Goal: Task Accomplishment & Management: Manage account settings

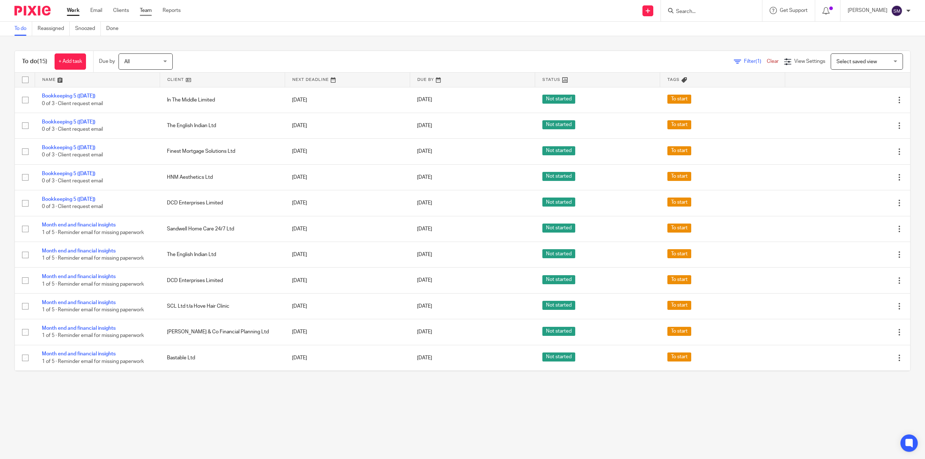
click at [143, 12] on link "Team" at bounding box center [146, 10] width 12 height 7
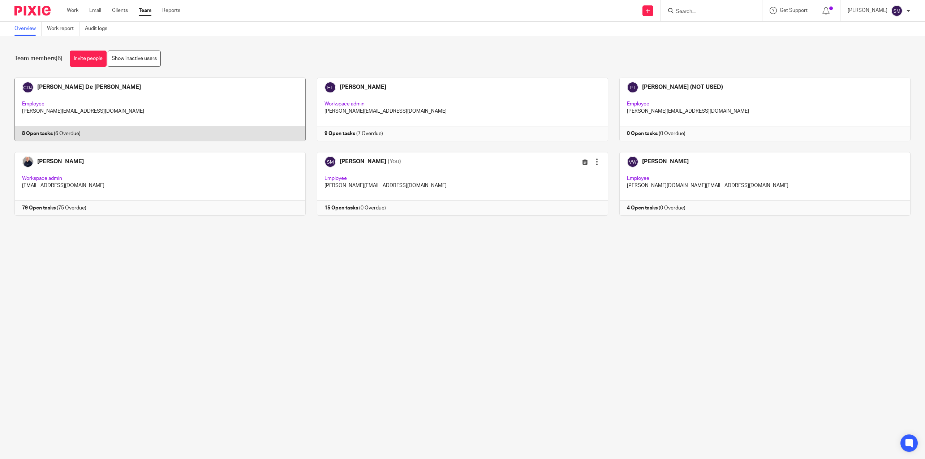
click at [59, 121] on link at bounding box center [154, 110] width 302 height 64
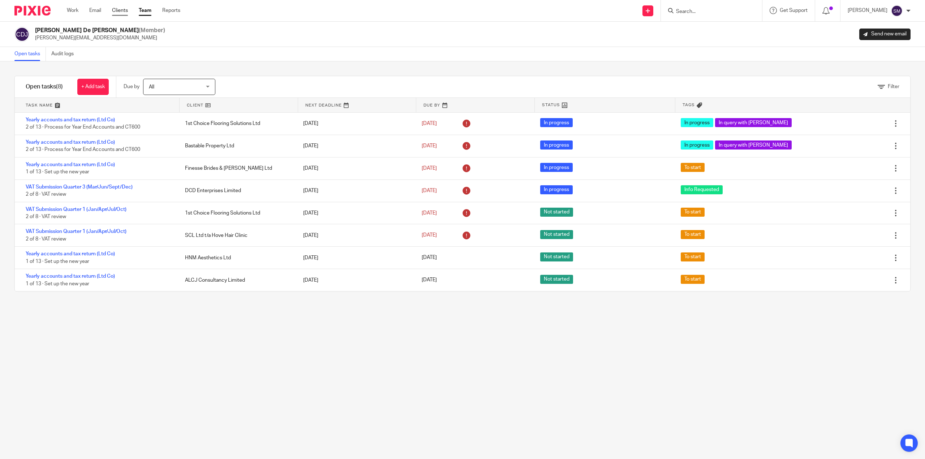
click at [124, 11] on link "Clients" at bounding box center [120, 10] width 16 height 7
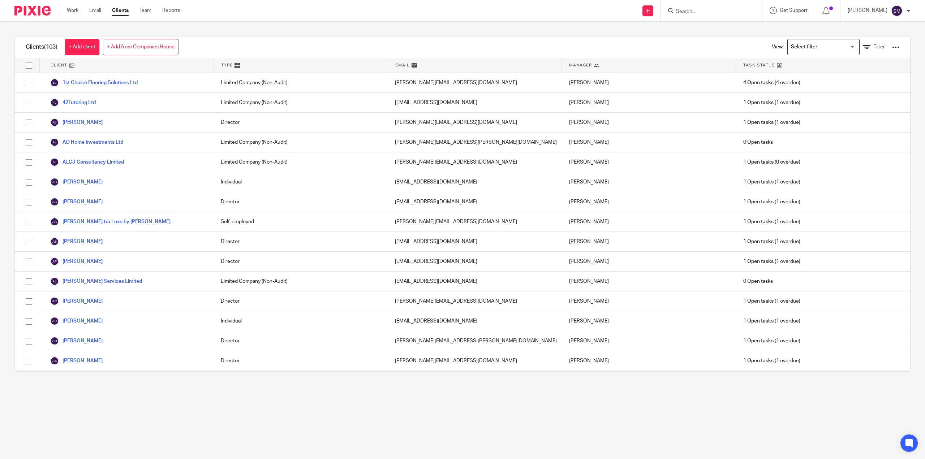
click at [680, 10] on input "Search" at bounding box center [707, 12] width 65 height 7
type input "finesse"
click at [691, 27] on link at bounding box center [742, 34] width 137 height 22
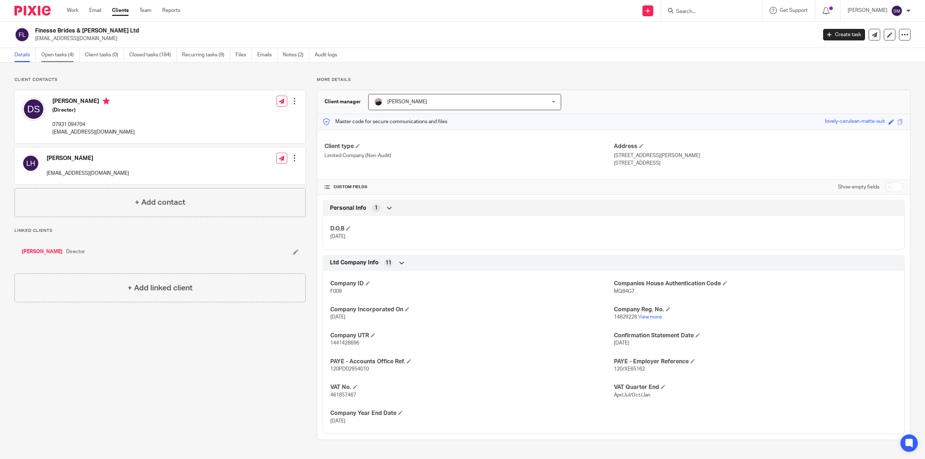
click at [61, 51] on link "Open tasks (4)" at bounding box center [60, 55] width 38 height 14
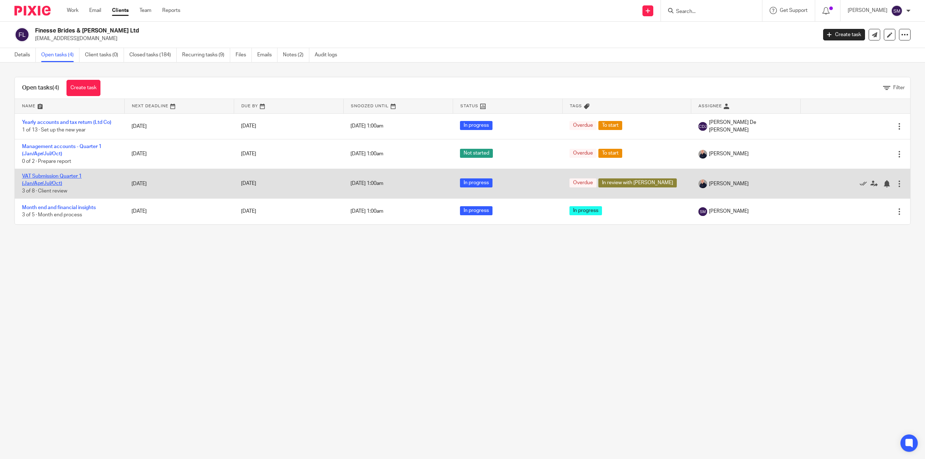
click at [41, 186] on link "VAT Submission Quarter 1 (Jan/Apr/Jul/Oct)" at bounding box center [52, 180] width 60 height 12
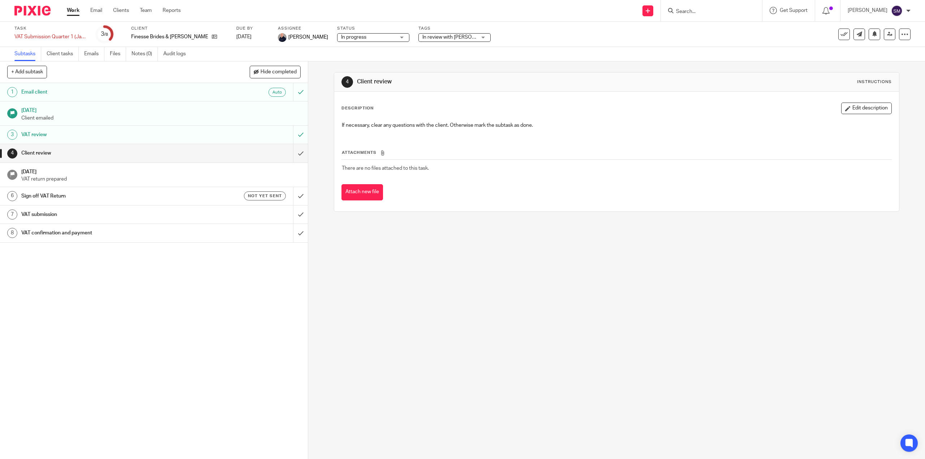
click at [58, 110] on h1 "[DATE]" at bounding box center [161, 109] width 280 height 9
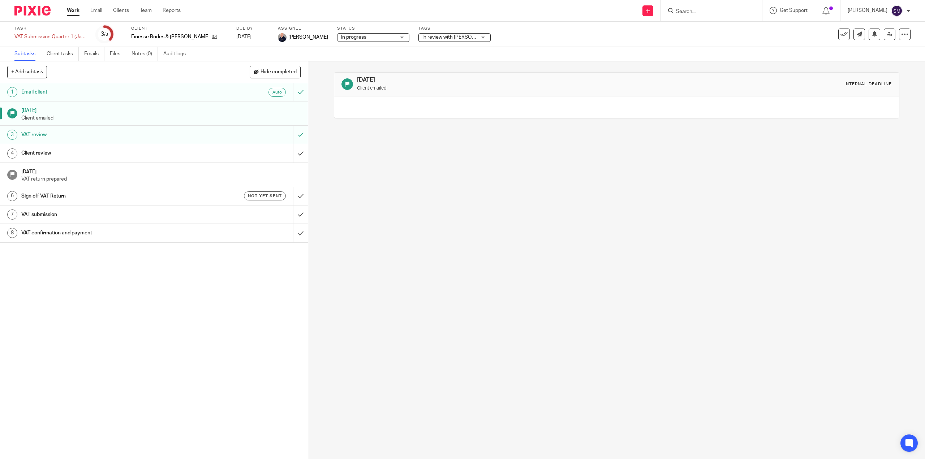
click at [68, 94] on h1 "Email client" at bounding box center [109, 92] width 176 height 11
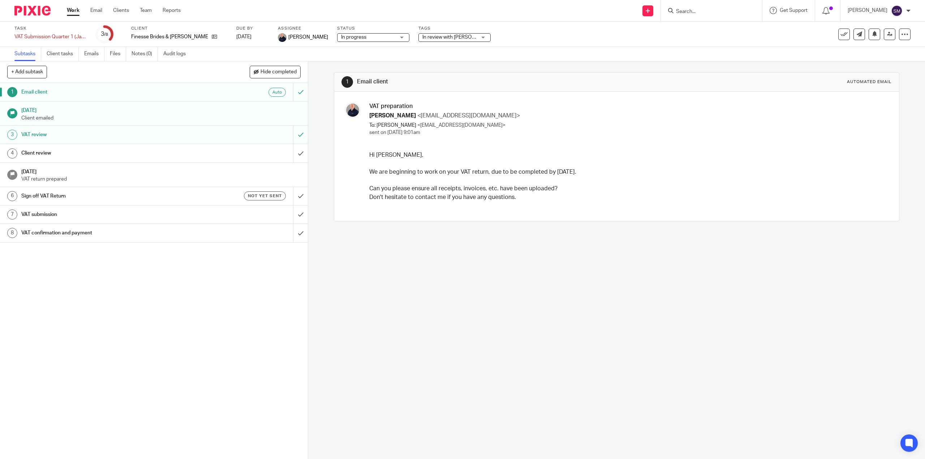
click at [37, 132] on h1 "VAT review" at bounding box center [109, 134] width 176 height 11
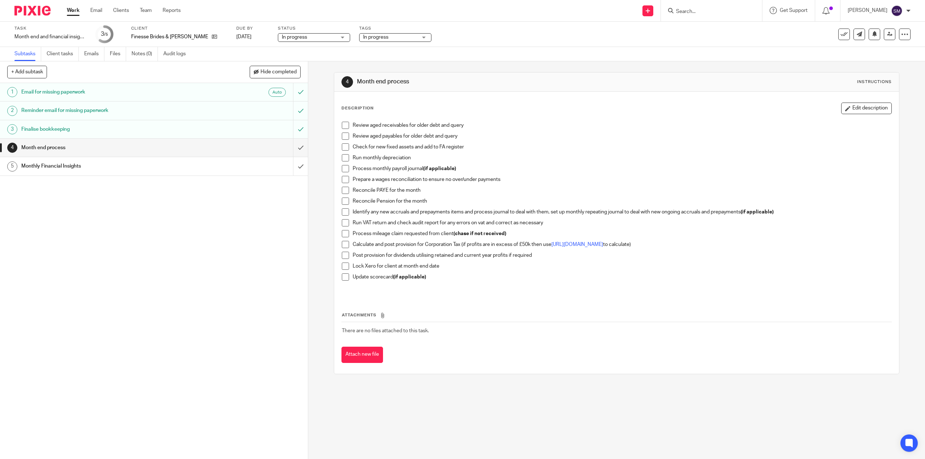
click at [209, 148] on div "Month end process" at bounding box center [153, 147] width 265 height 11
click at [343, 147] on span at bounding box center [345, 146] width 7 height 7
click at [342, 156] on span at bounding box center [345, 157] width 7 height 7
click at [342, 173] on li "Process monthly payroll journal (if applicable)" at bounding box center [616, 170] width 549 height 11
drag, startPoint x: 342, startPoint y: 168, endPoint x: 411, endPoint y: 145, distance: 72.8
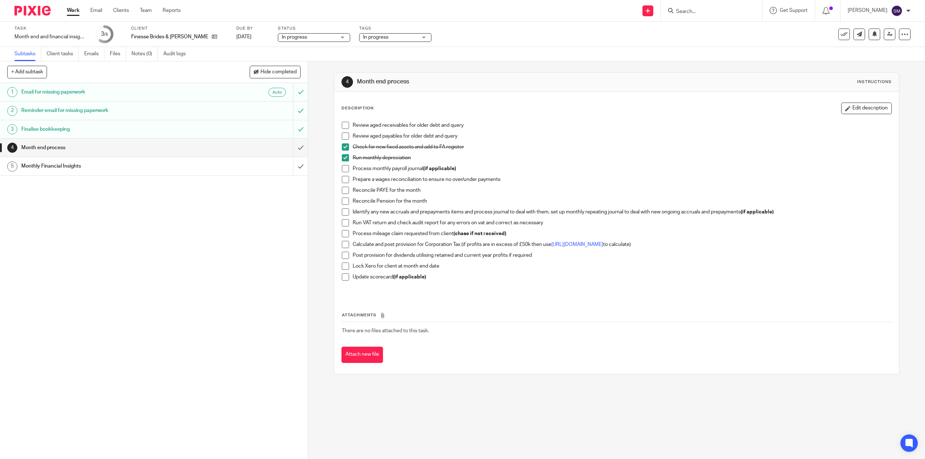
click at [342, 168] on span at bounding box center [345, 168] width 7 height 7
click at [344, 181] on span at bounding box center [345, 179] width 7 height 7
click at [342, 186] on li "Prepare a wages reconciliation to ensure no over/under payments" at bounding box center [616, 181] width 549 height 11
click at [342, 190] on span at bounding box center [345, 190] width 7 height 7
click at [347, 203] on li "Reconcile Pension for the month" at bounding box center [616, 203] width 549 height 11
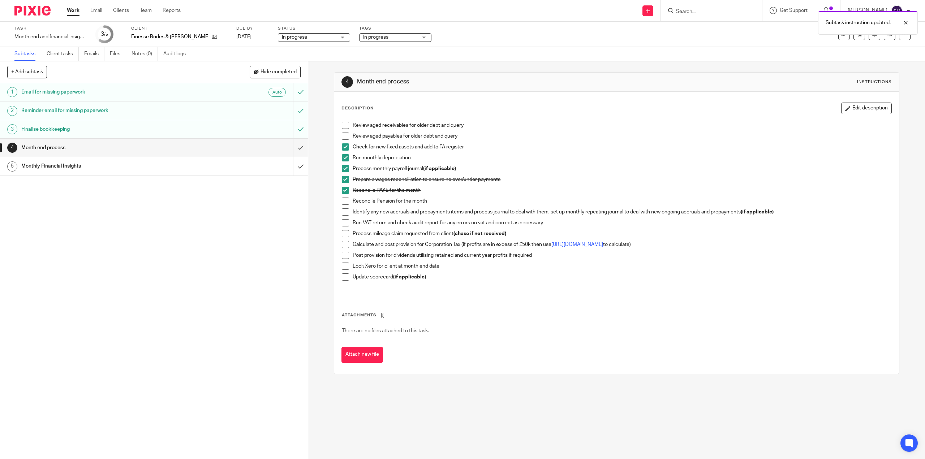
drag, startPoint x: 346, startPoint y: 203, endPoint x: 352, endPoint y: 207, distance: 7.3
click at [346, 203] on span at bounding box center [345, 201] width 7 height 7
click at [346, 214] on span at bounding box center [345, 211] width 7 height 7
click at [343, 222] on span at bounding box center [345, 222] width 7 height 7
click at [343, 235] on span at bounding box center [345, 233] width 7 height 7
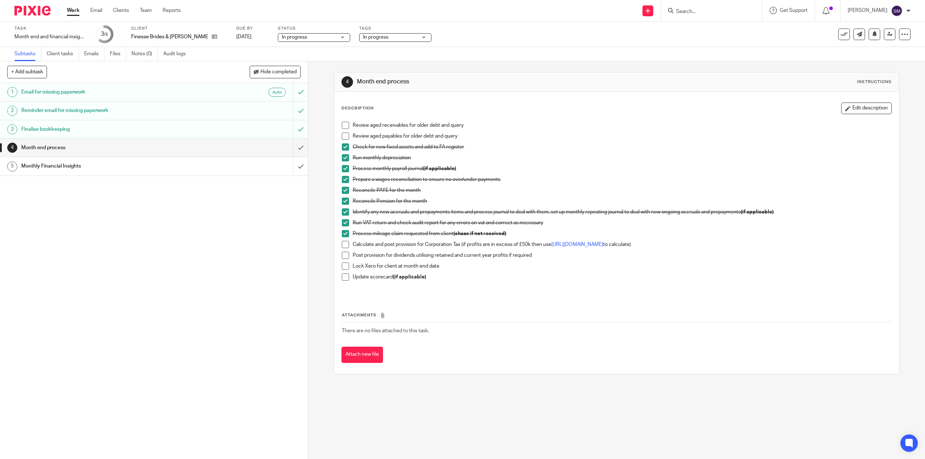
click at [342, 247] on span at bounding box center [345, 244] width 7 height 7
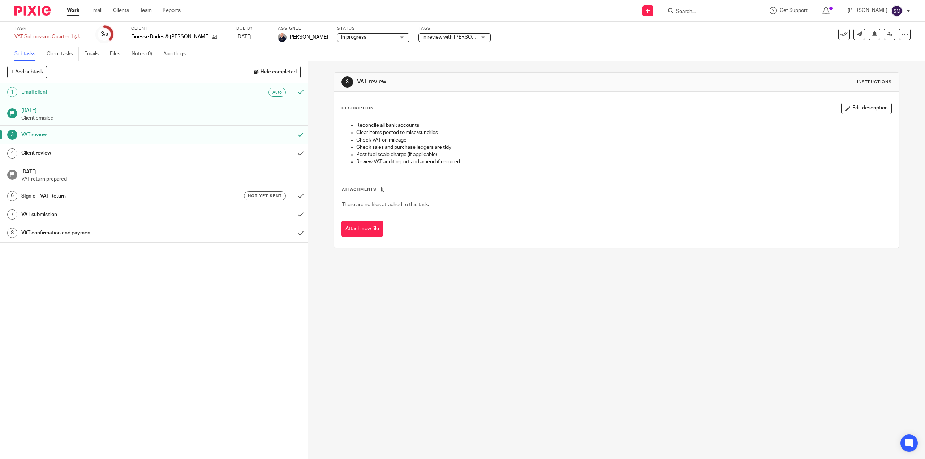
click at [75, 13] on link "Work" at bounding box center [73, 10] width 13 height 7
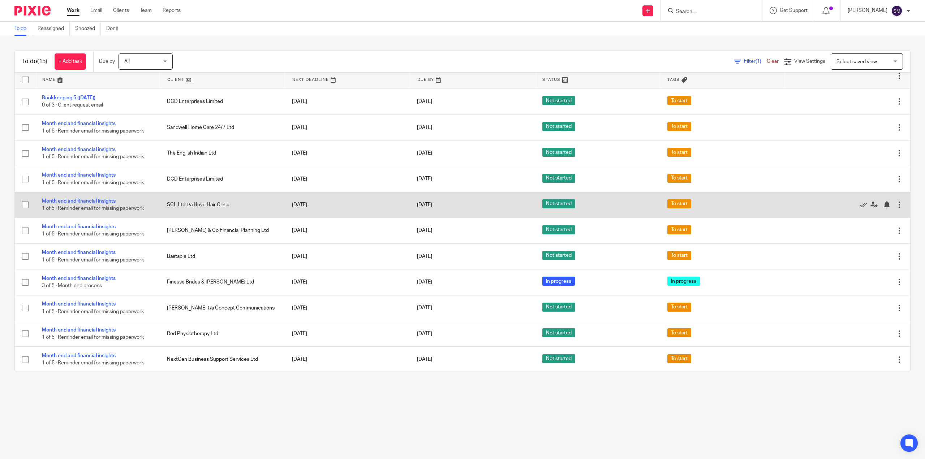
scroll to position [103, 0]
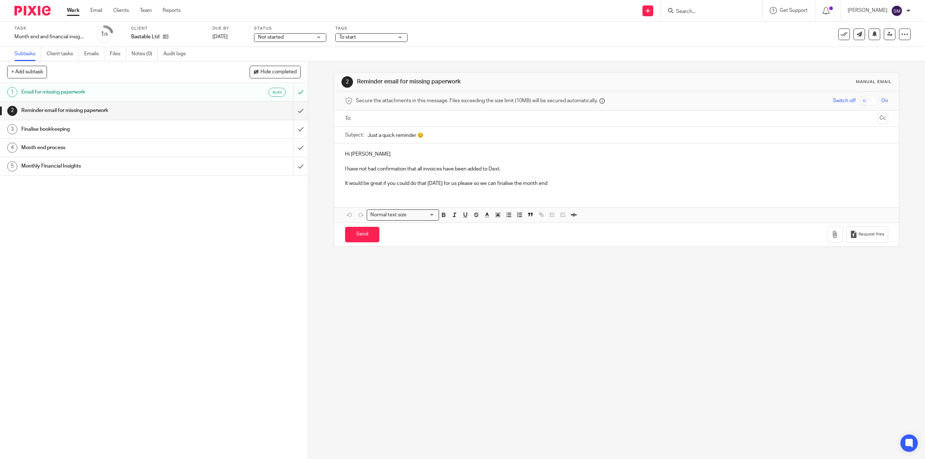
click at [119, 112] on h1 "Reminder email for missing paperwork" at bounding box center [109, 110] width 176 height 11
click at [56, 131] on h1 "Finalise bookkeeping" at bounding box center [109, 129] width 176 height 11
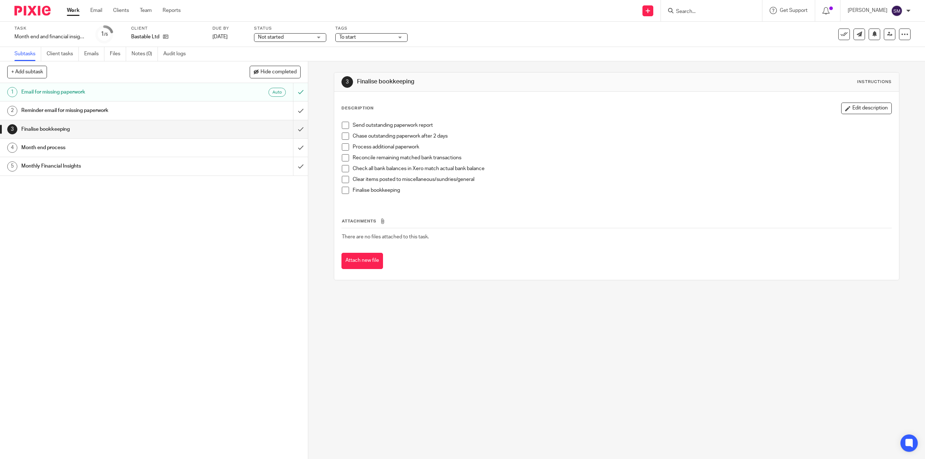
click at [298, 40] on span "Not started" at bounding box center [285, 38] width 54 height 8
drag, startPoint x: 289, startPoint y: 58, endPoint x: 316, endPoint y: 49, distance: 28.4
click at [289, 59] on li "In progress" at bounding box center [290, 63] width 72 height 15
click at [369, 34] on span "To start" at bounding box center [366, 38] width 54 height 8
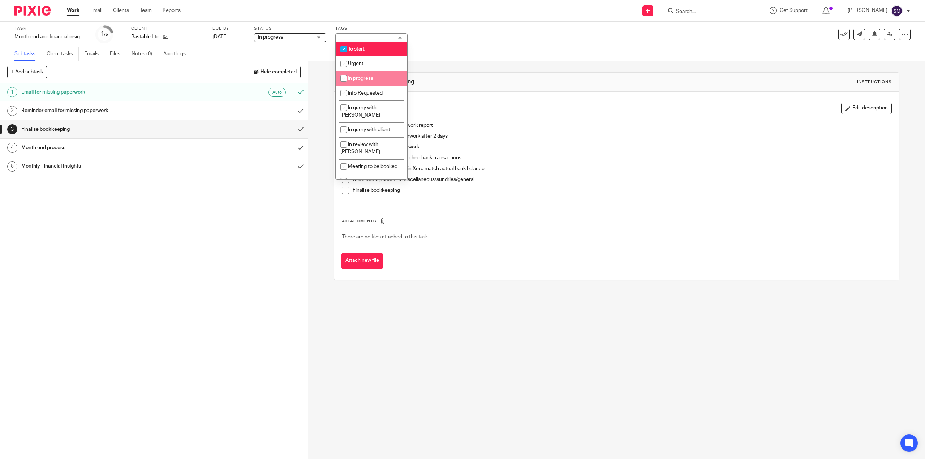
drag, startPoint x: 351, startPoint y: 74, endPoint x: 363, endPoint y: 46, distance: 30.7
click at [351, 74] on li "In progress" at bounding box center [372, 78] width 72 height 15
checkbox input "true"
click at [364, 44] on li "To start" at bounding box center [372, 49] width 72 height 15
checkbox input "false"
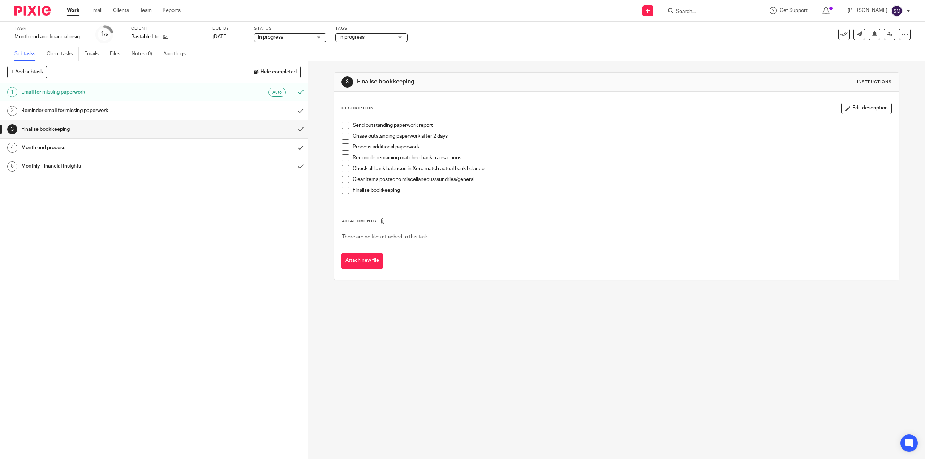
click at [489, 37] on div "Task Month end and financial insights Save Month end and financial insights 1 /…" at bounding box center [387, 34] width 747 height 17
click at [296, 112] on input "submit" at bounding box center [154, 110] width 308 height 18
click at [290, 126] on input "submit" at bounding box center [154, 129] width 308 height 18
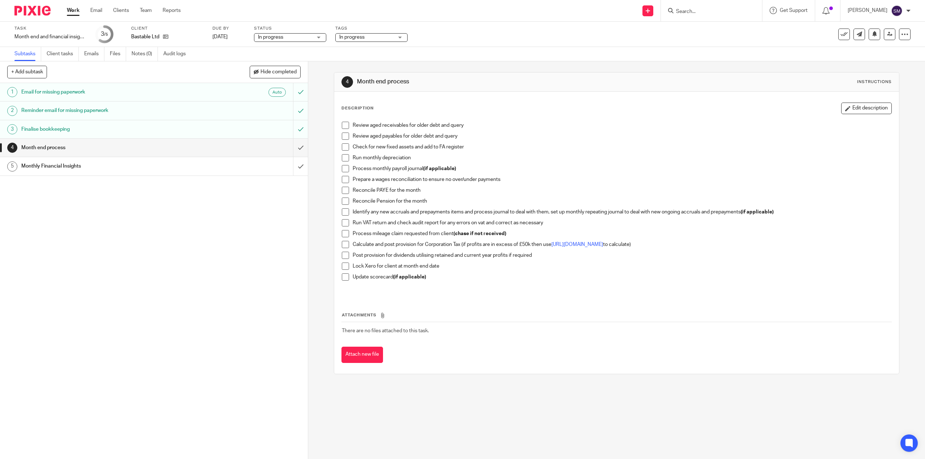
drag, startPoint x: 341, startPoint y: 126, endPoint x: 341, endPoint y: 133, distance: 6.9
click at [342, 126] on span at bounding box center [345, 125] width 7 height 7
click at [342, 135] on span at bounding box center [345, 136] width 7 height 7
click at [345, 150] on span at bounding box center [345, 146] width 7 height 7
click at [345, 160] on span at bounding box center [345, 157] width 7 height 7
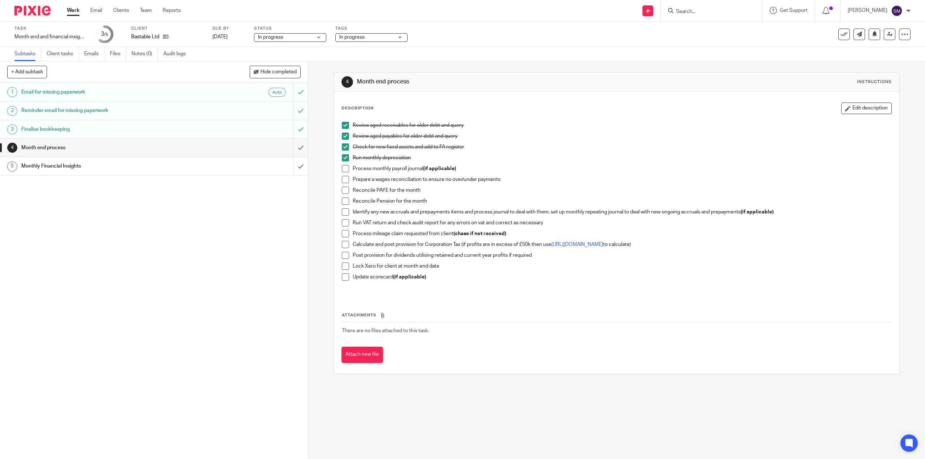
click at [344, 170] on span at bounding box center [345, 168] width 7 height 7
click at [347, 180] on span at bounding box center [345, 179] width 7 height 7
click at [347, 191] on li "Reconcile PAYE for the month" at bounding box center [616, 192] width 549 height 11
click at [344, 192] on span at bounding box center [345, 190] width 7 height 7
click at [343, 200] on span at bounding box center [345, 201] width 7 height 7
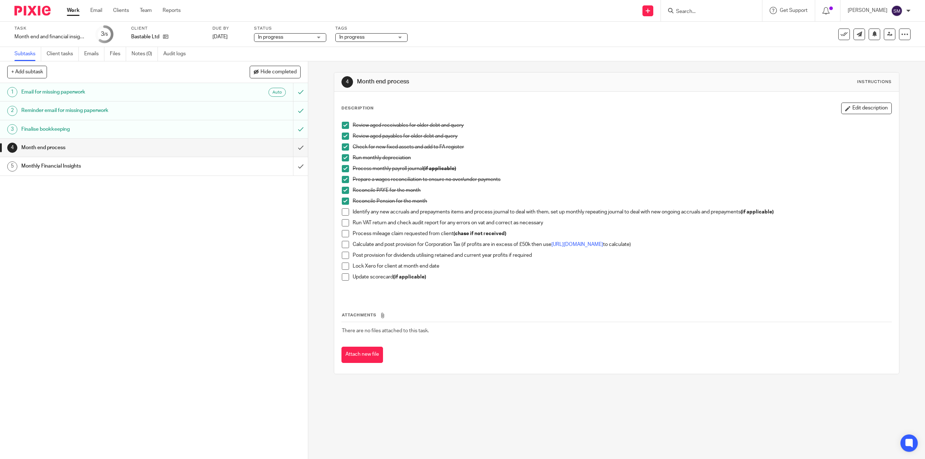
click at [342, 212] on span at bounding box center [345, 211] width 7 height 7
click at [344, 223] on span at bounding box center [345, 222] width 7 height 7
click at [344, 235] on span at bounding box center [345, 233] width 7 height 7
click at [571, 247] on p "Calculate and post provision for Corporation Tax (if profits are in excess of £…" at bounding box center [622, 244] width 538 height 7
click at [571, 243] on link "[URL][DOMAIN_NAME]" at bounding box center [577, 244] width 52 height 5
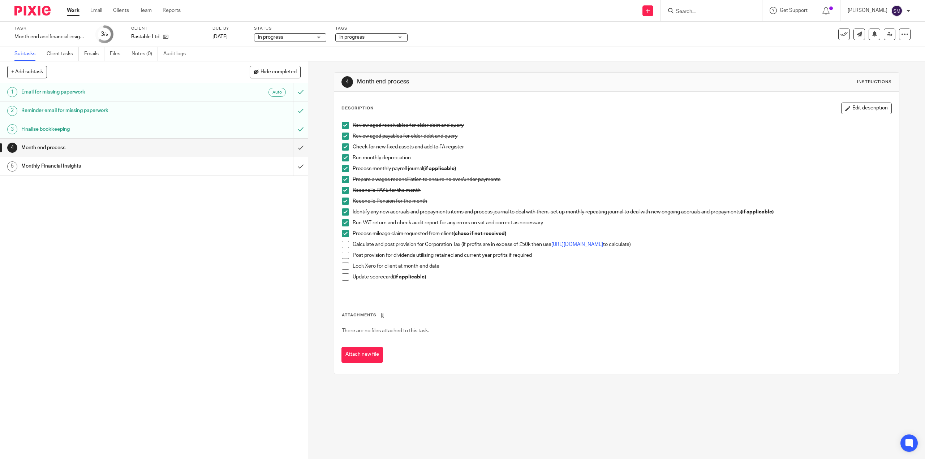
click at [344, 245] on span at bounding box center [345, 244] width 7 height 7
click at [345, 254] on span at bounding box center [345, 255] width 7 height 7
click at [342, 274] on span at bounding box center [345, 276] width 7 height 7
click at [342, 265] on span at bounding box center [345, 266] width 7 height 7
click at [294, 150] on input "submit" at bounding box center [154, 148] width 308 height 18
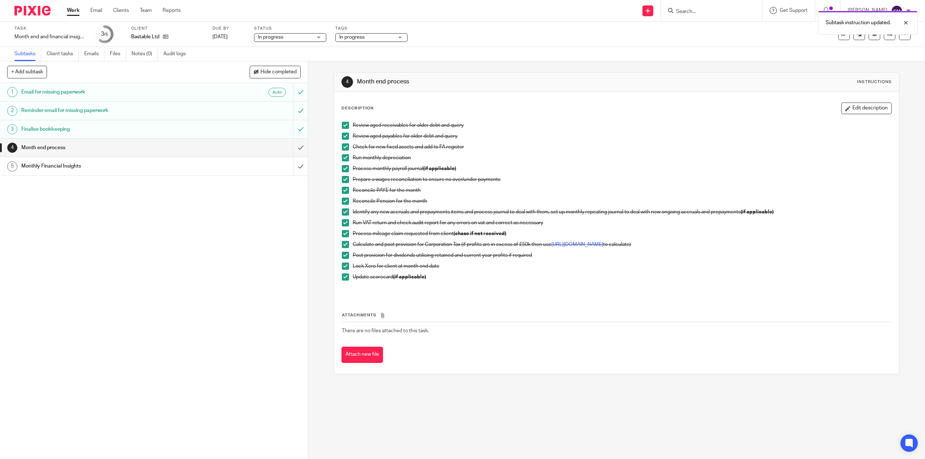
click at [211, 246] on div "1 Email for missing paperwork Auto 2 Reminder email for missing paperwork 3 Fin…" at bounding box center [154, 271] width 308 height 376
click at [299, 166] on input "submit" at bounding box center [154, 166] width 308 height 18
click at [295, 148] on input "submit" at bounding box center [154, 148] width 308 height 18
